Goal: Information Seeking & Learning: Learn about a topic

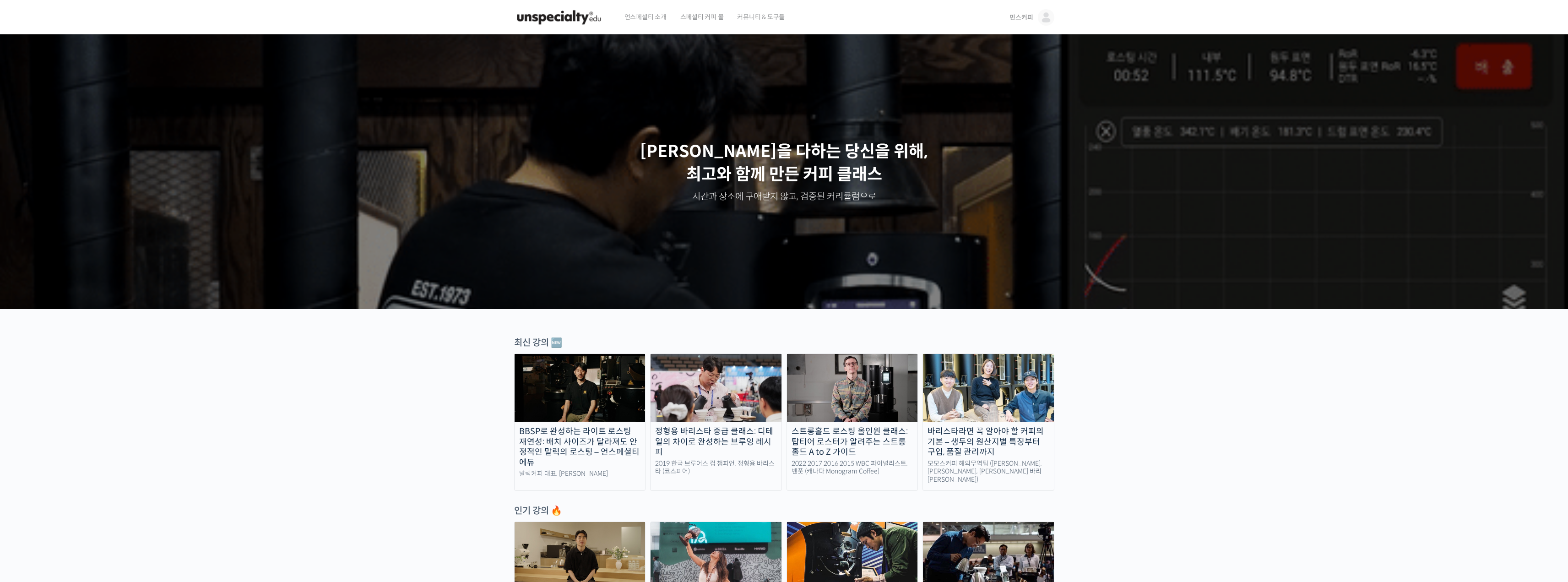
click at [1030, 15] on span "민스커피" at bounding box center [1021, 17] width 23 height 9
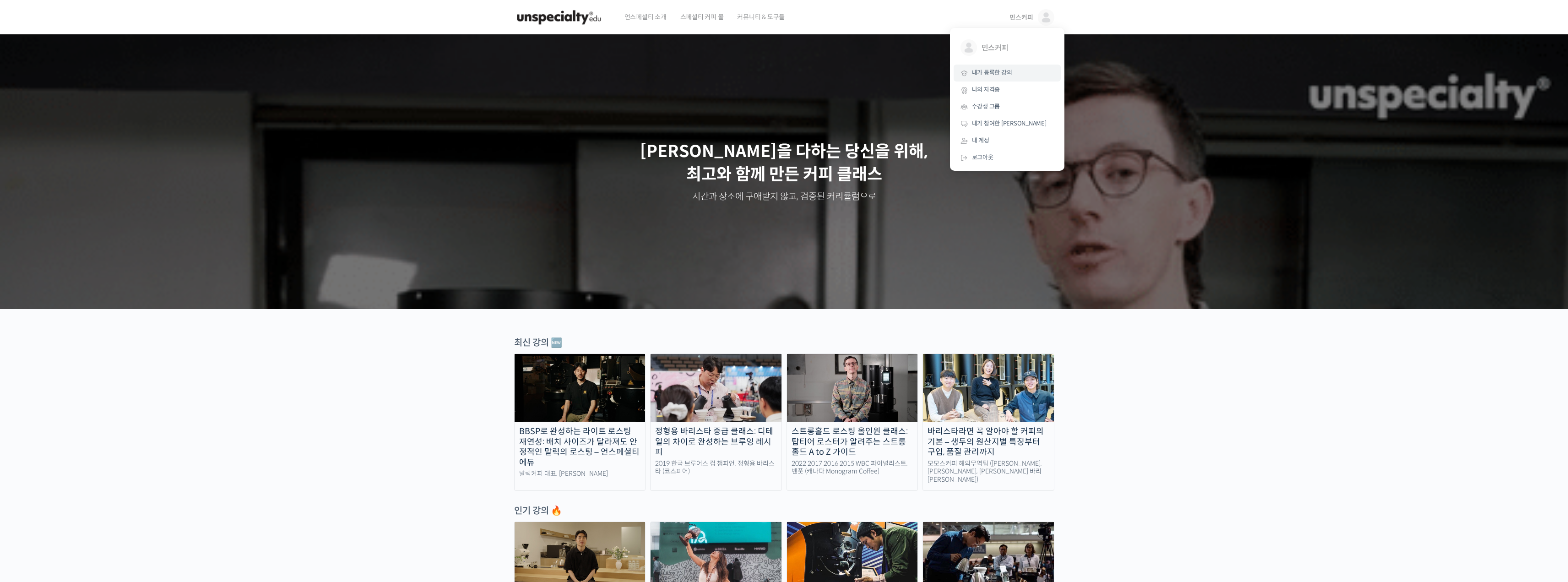
click at [1003, 73] on span "내가 등록한 강의" at bounding box center [993, 73] width 41 height 8
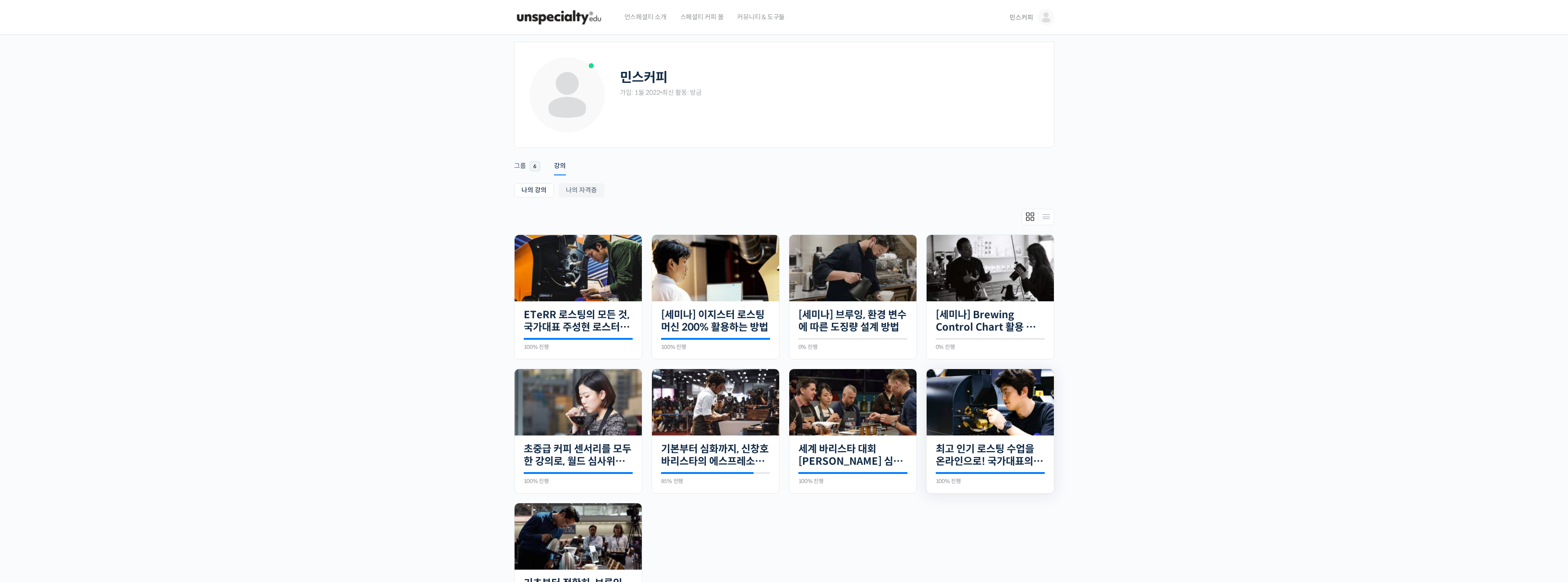
click at [979, 411] on img at bounding box center [991, 402] width 128 height 67
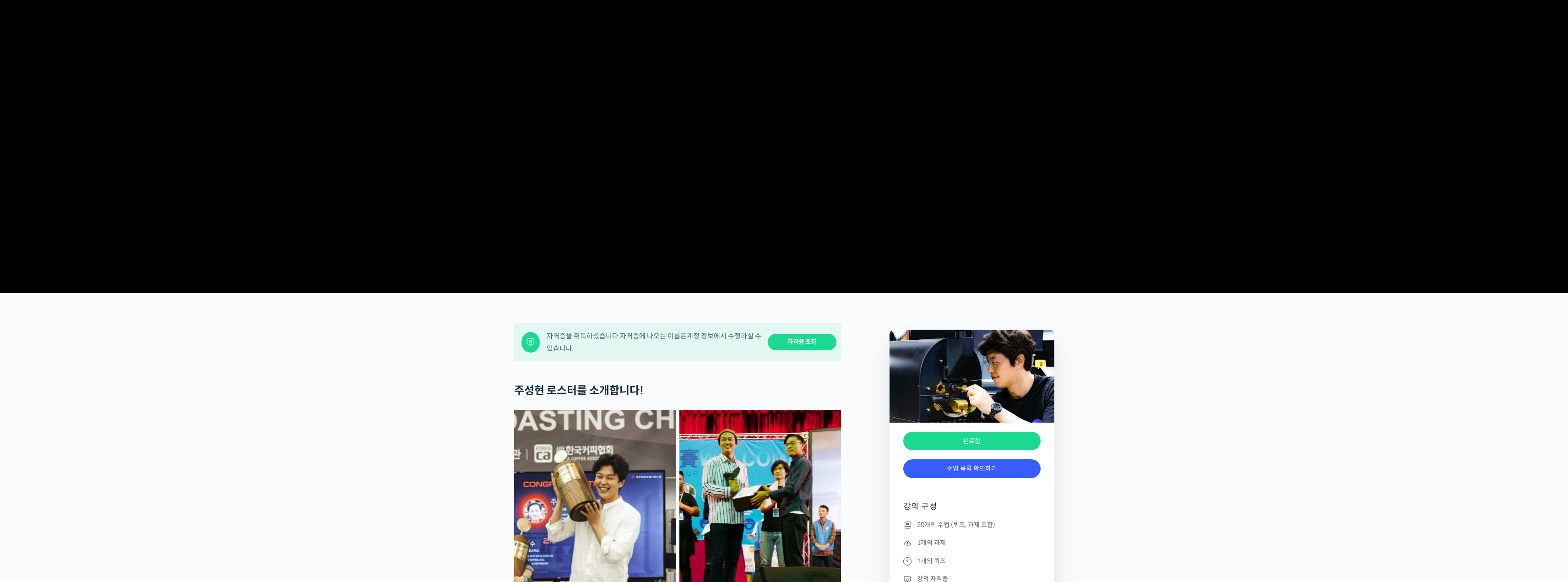
scroll to position [137, 0]
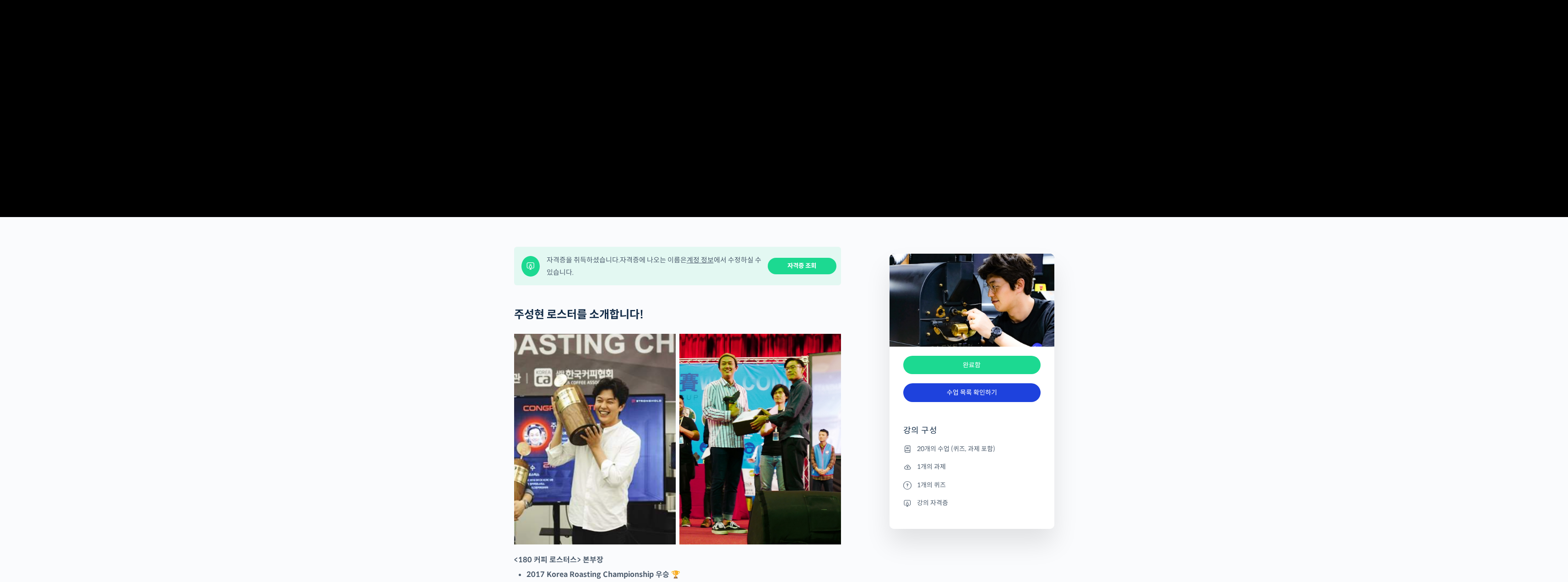
click at [973, 402] on link "수업 목록 확인하기" at bounding box center [972, 392] width 137 height 18
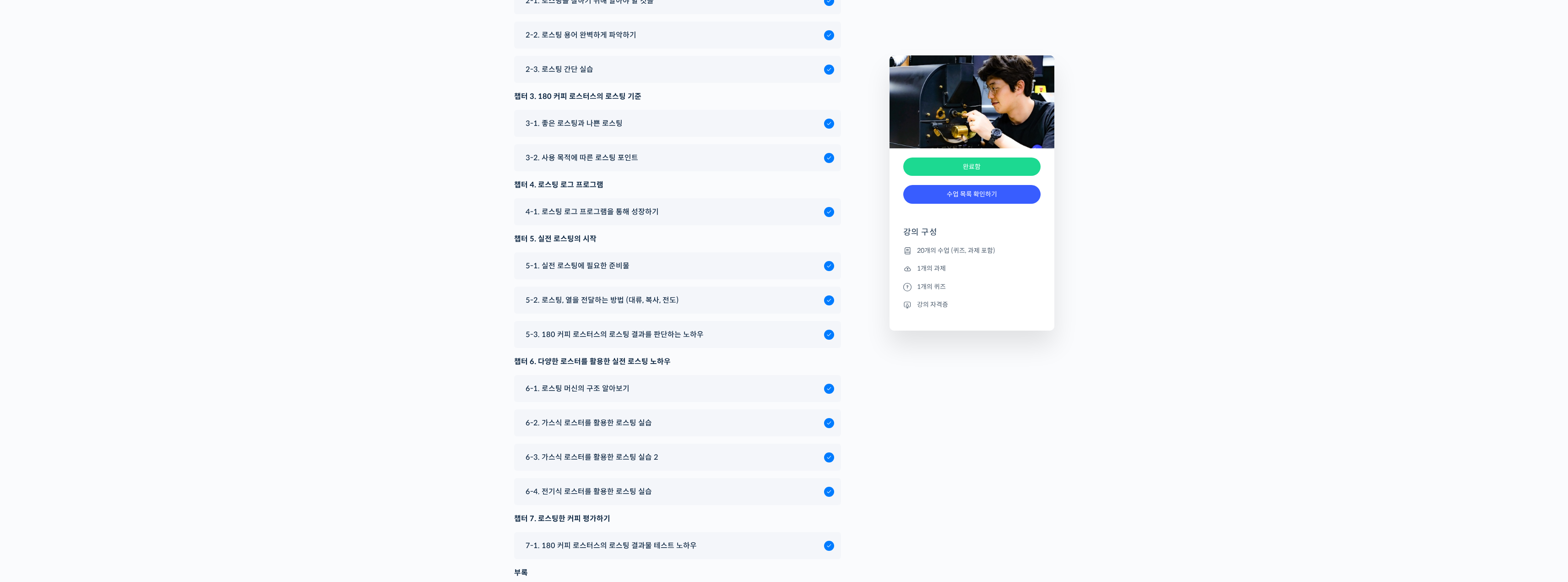
scroll to position [4547, 0]
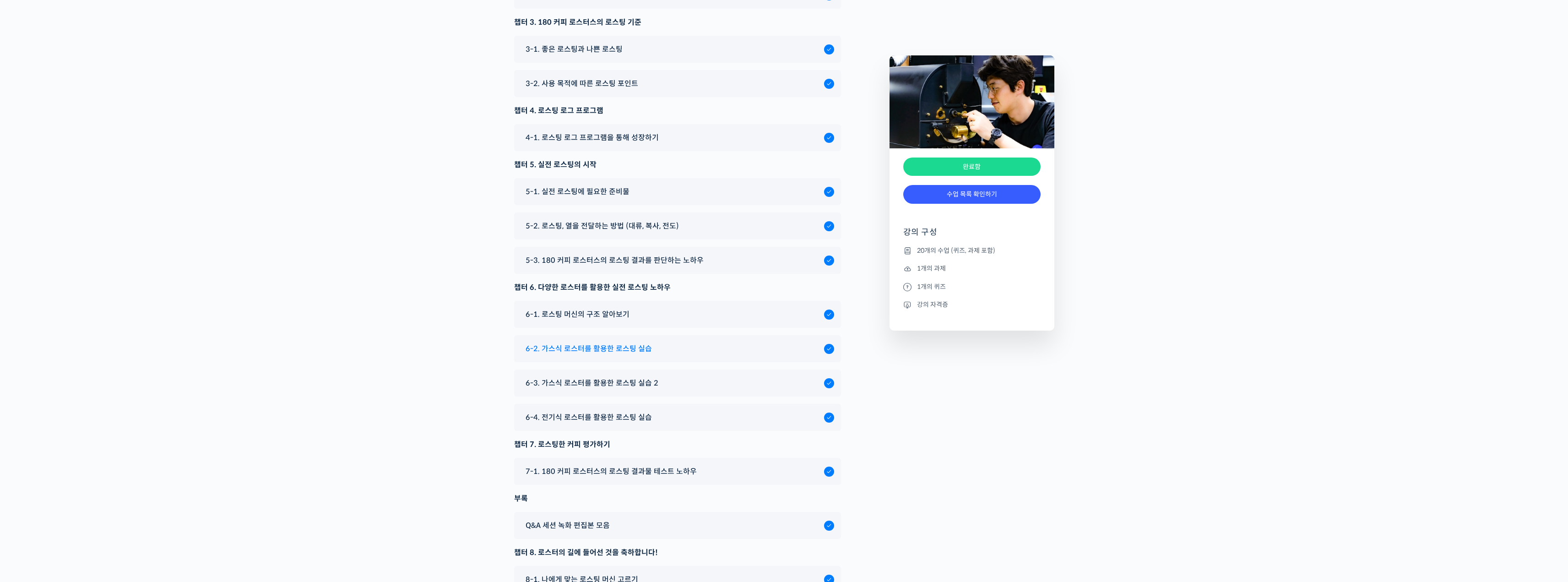
click at [608, 355] on span "6-2. 가스식 로스터를 활용한 로스팅 실습" at bounding box center [589, 348] width 127 height 13
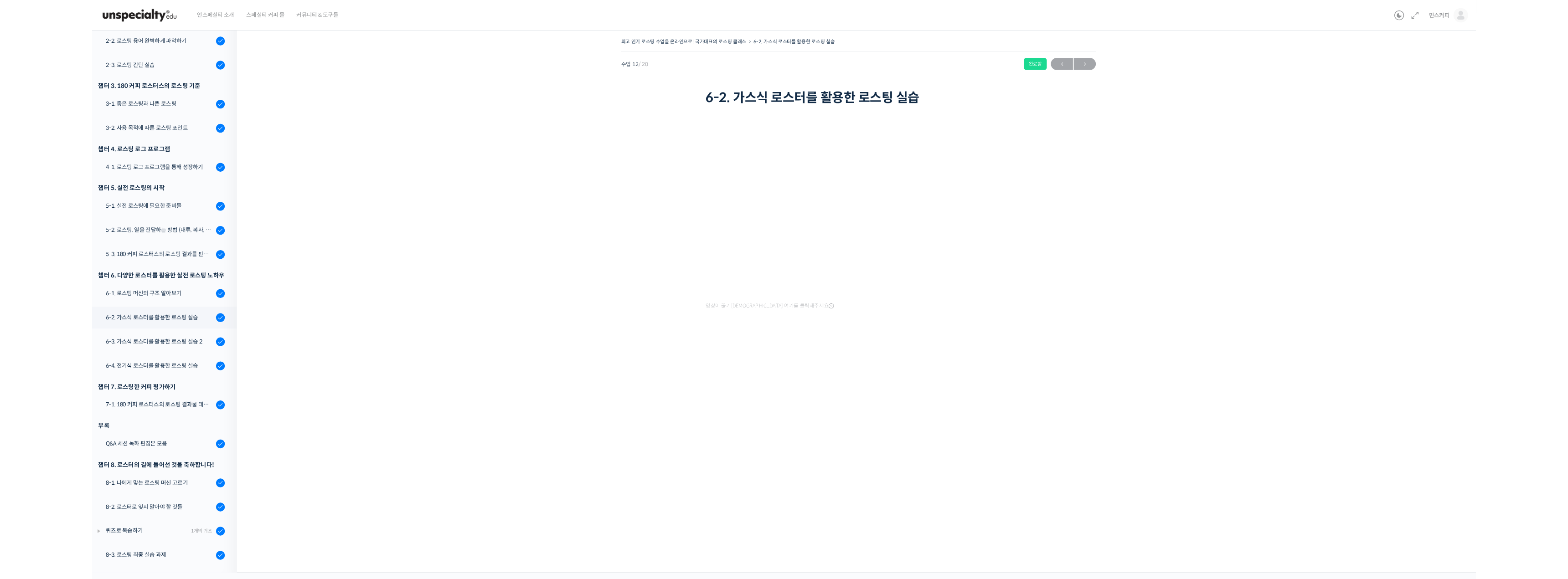
scroll to position [205, 0]
